Goal: Navigation & Orientation: Find specific page/section

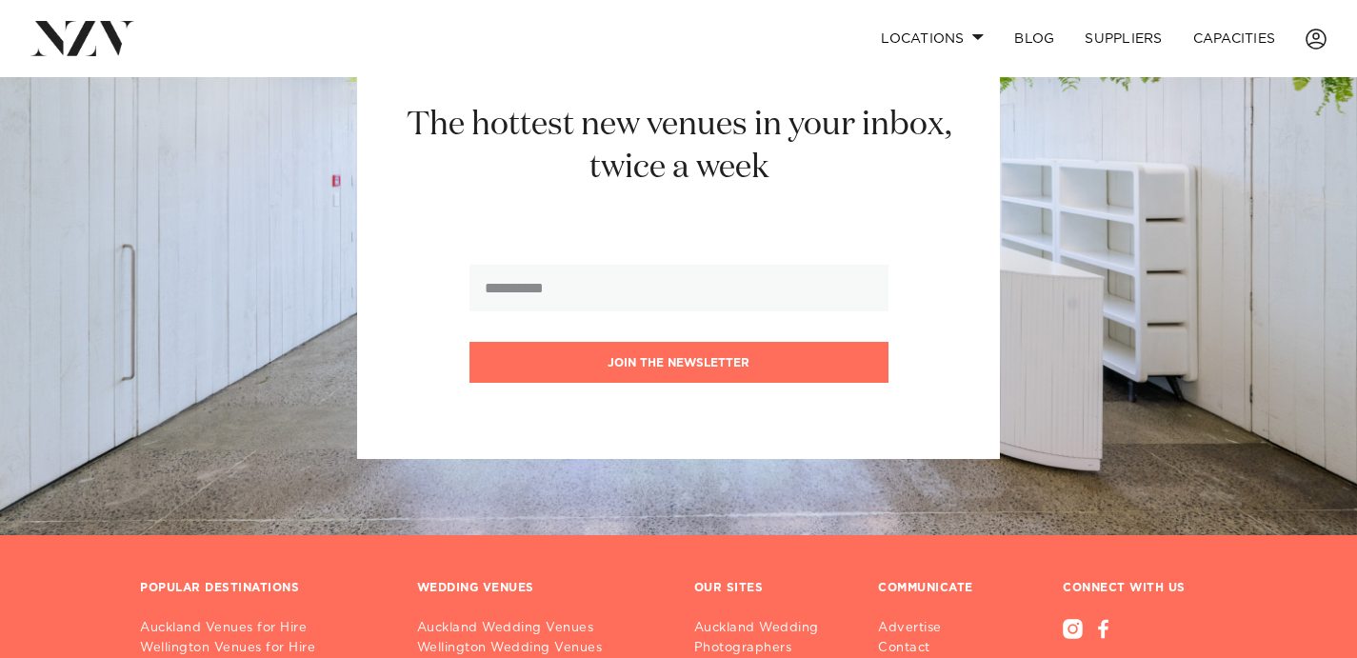
scroll to position [1947, 0]
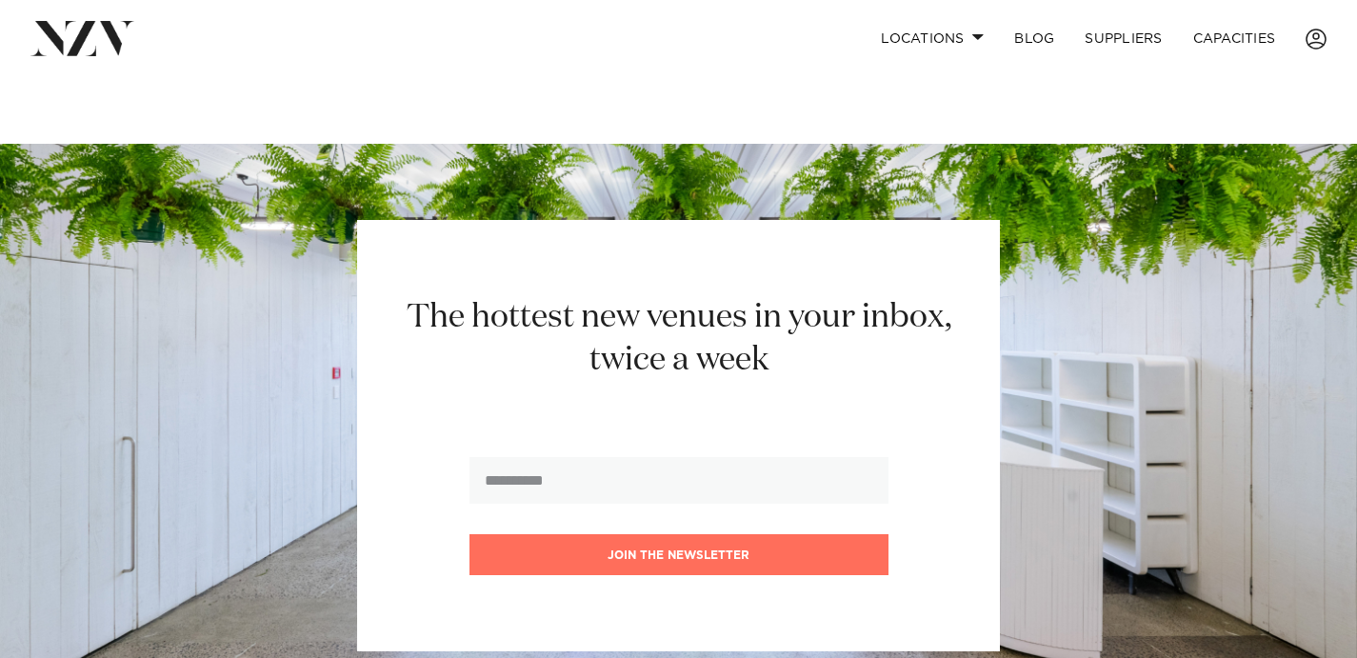
click at [611, 457] on form "Join the newsletter" at bounding box center [678, 516] width 419 height 118
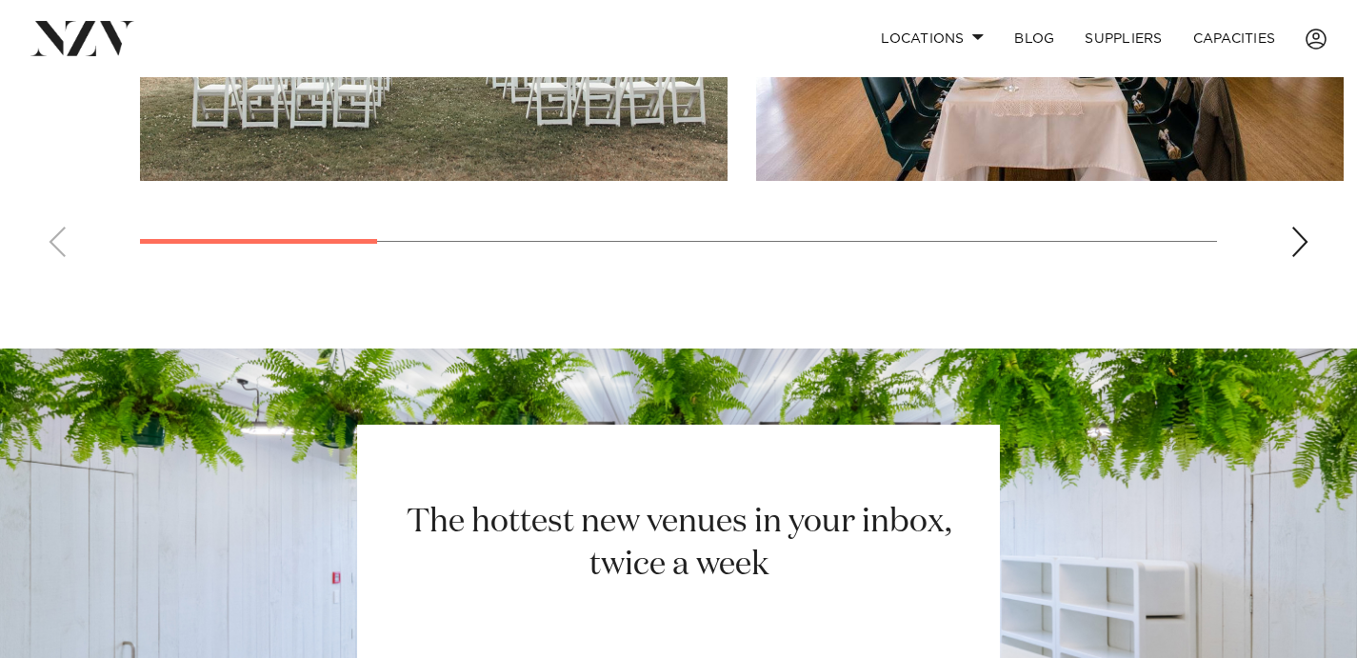
scroll to position [1523, 0]
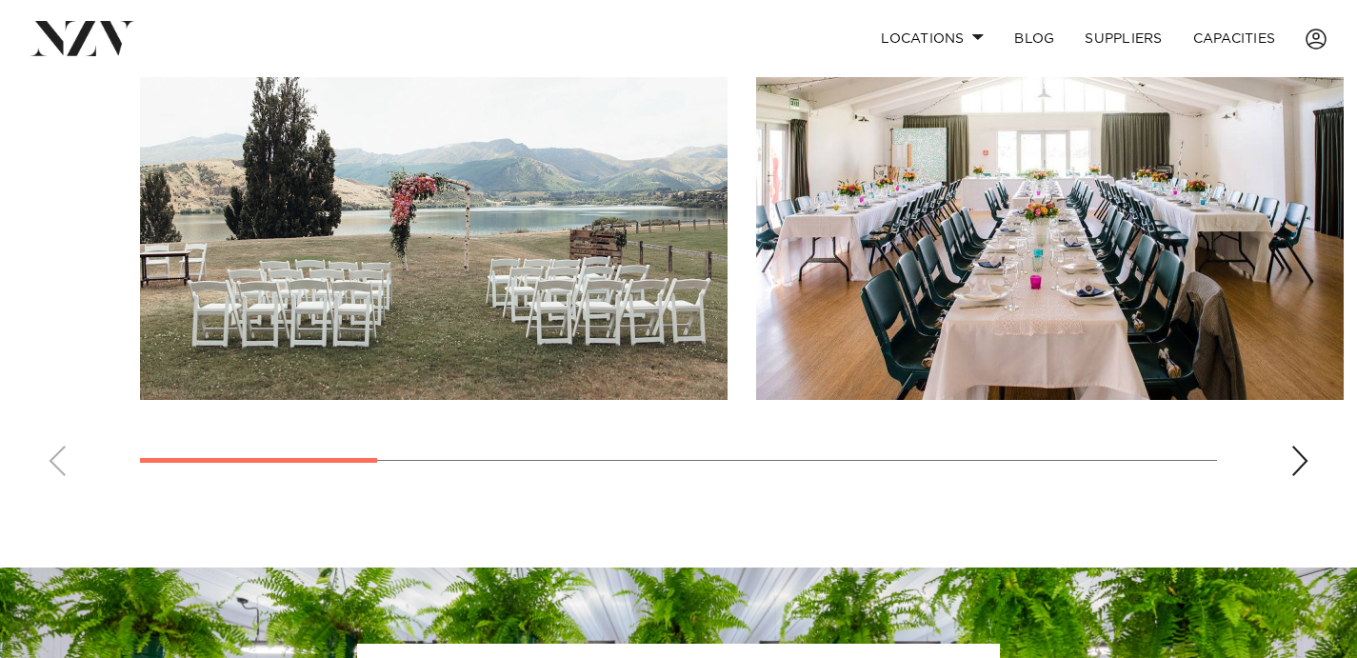
click at [1324, 406] on swiper-container at bounding box center [678, 230] width 1357 height 523
click at [1304, 446] on div "Next slide" at bounding box center [1299, 461] width 19 height 30
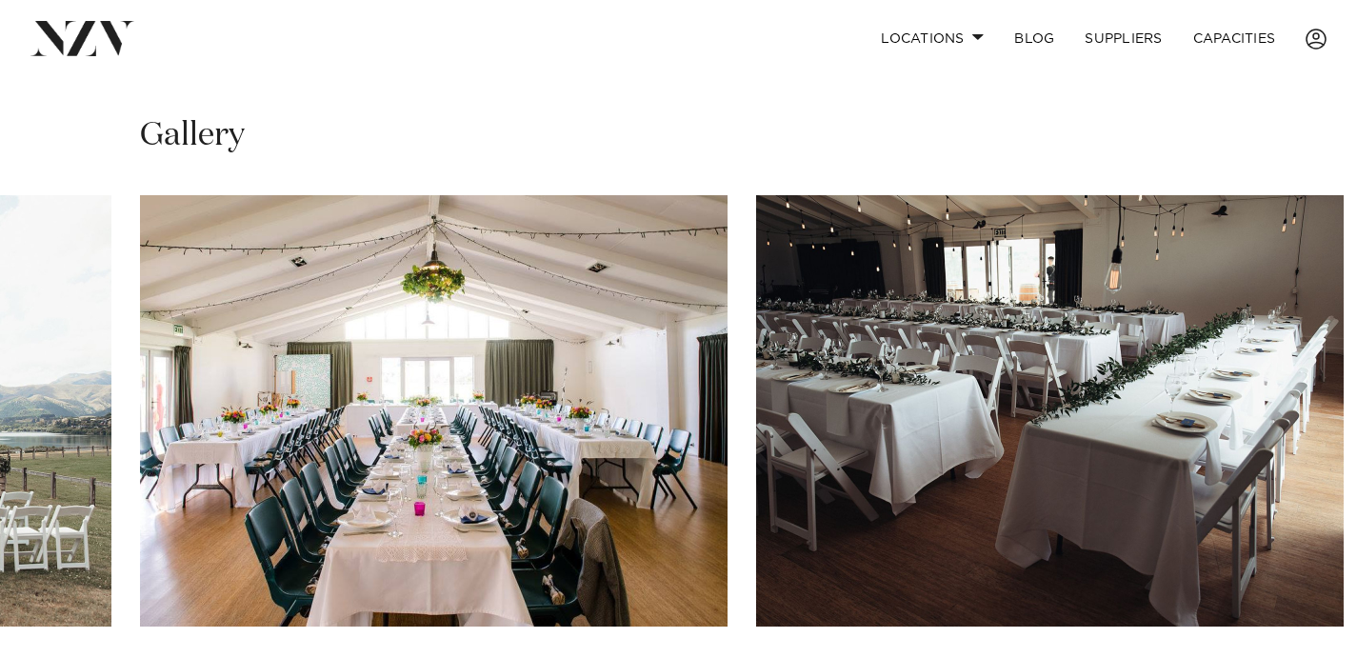
scroll to position [1295, 0]
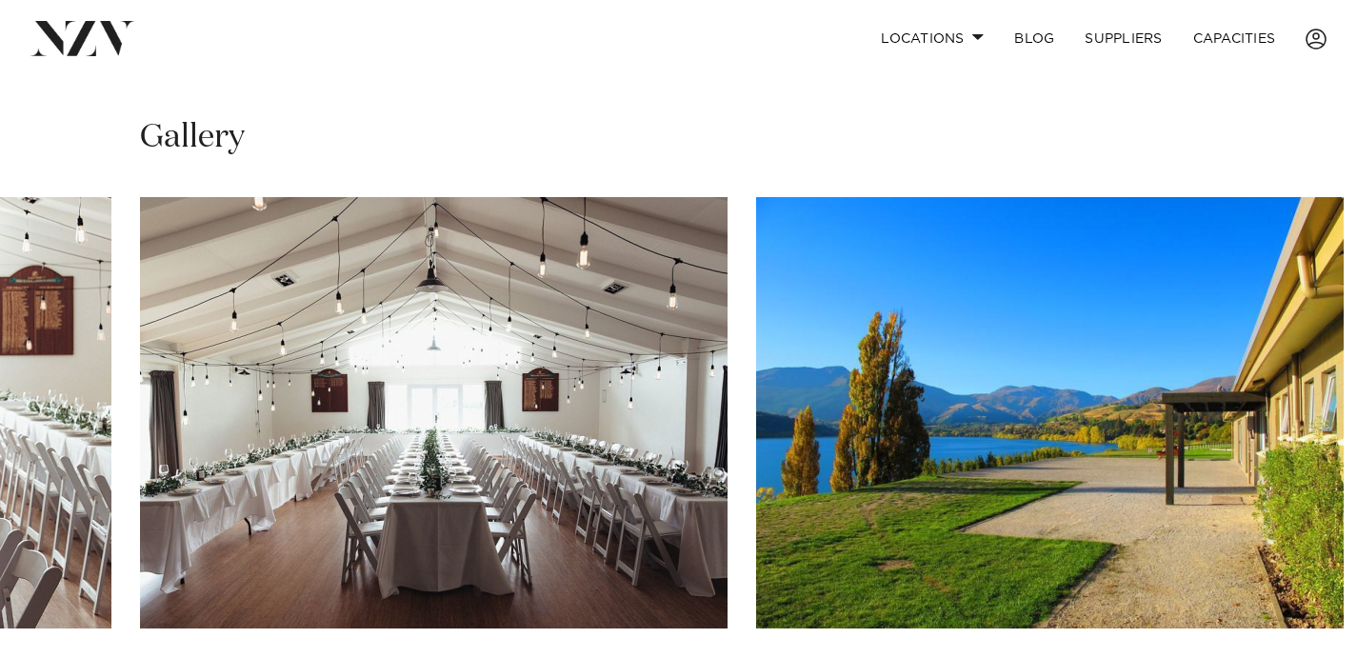
click at [1311, 640] on swiper-container at bounding box center [678, 458] width 1357 height 523
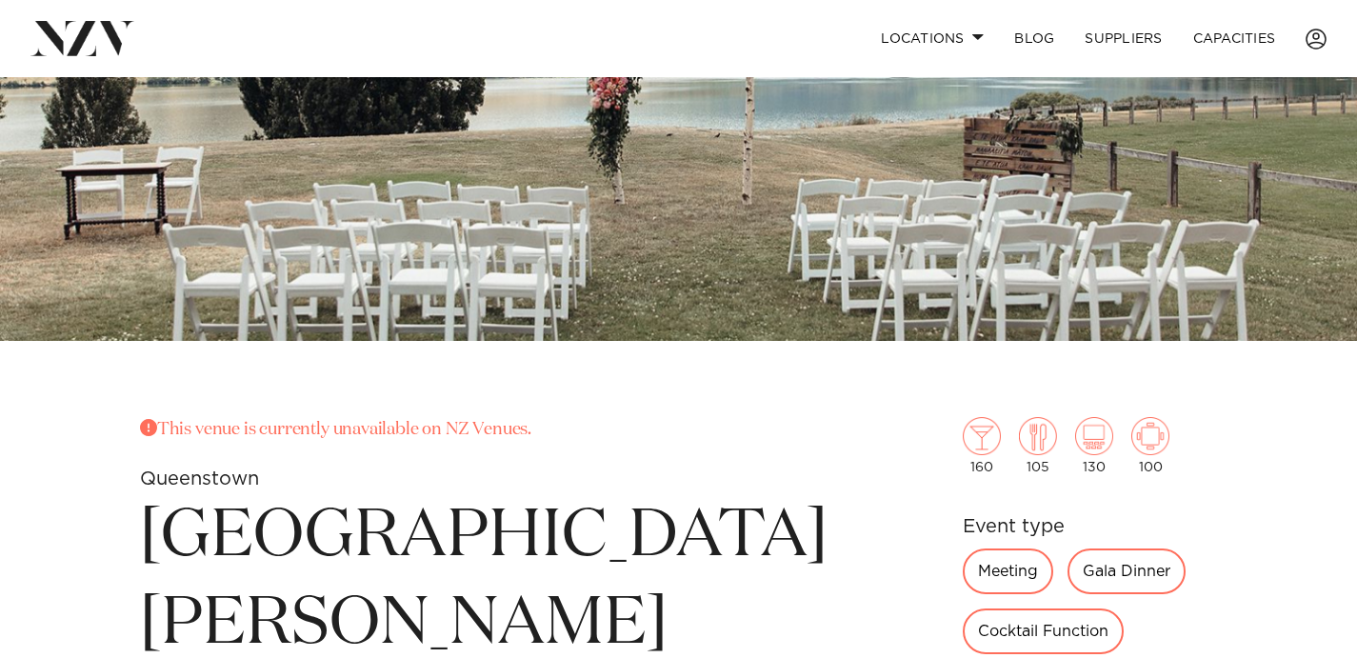
scroll to position [0, 0]
